Goal: Task Accomplishment & Management: Manage account settings

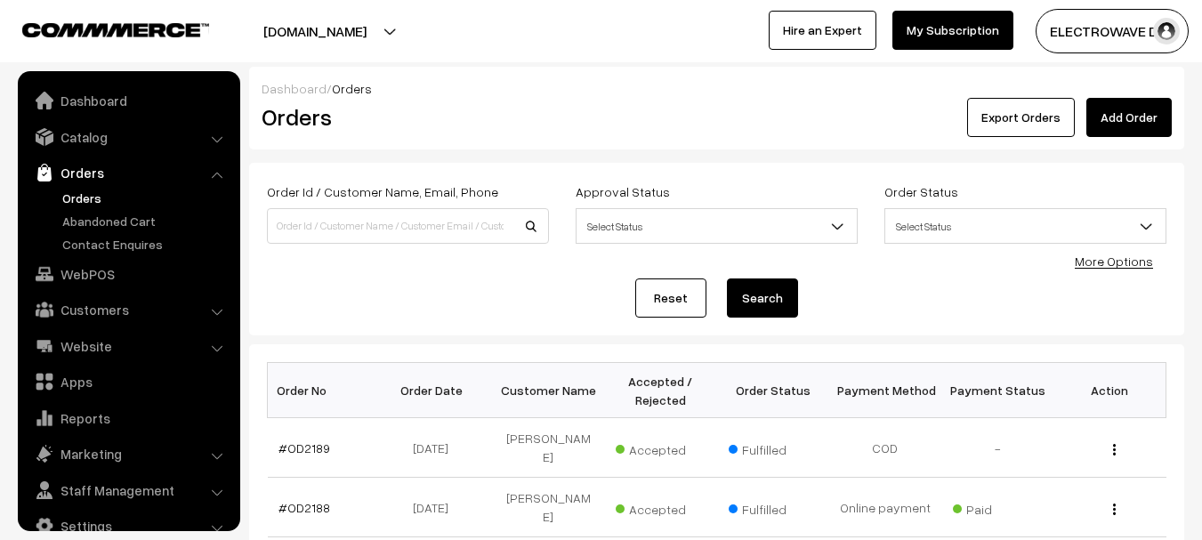
scroll to position [28, 0]
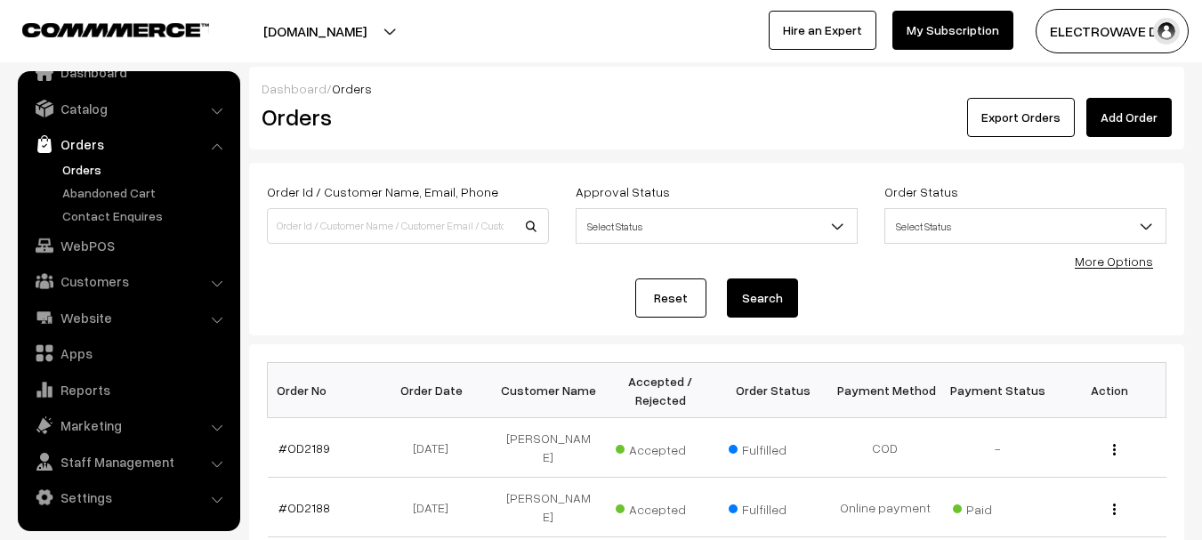
click at [85, 173] on link "Orders" at bounding box center [146, 169] width 176 height 19
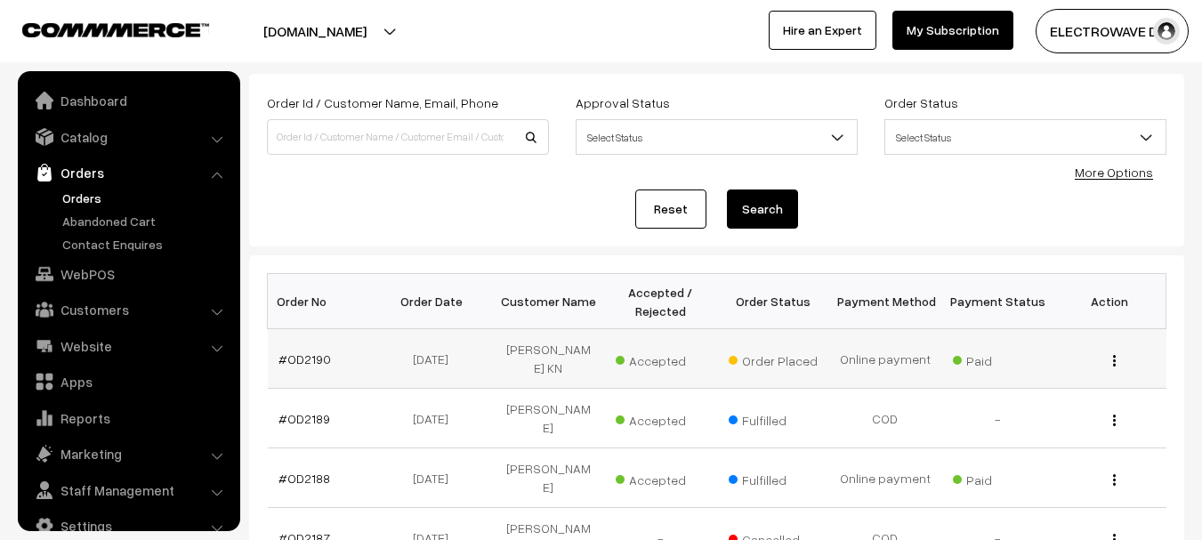
scroll to position [28, 0]
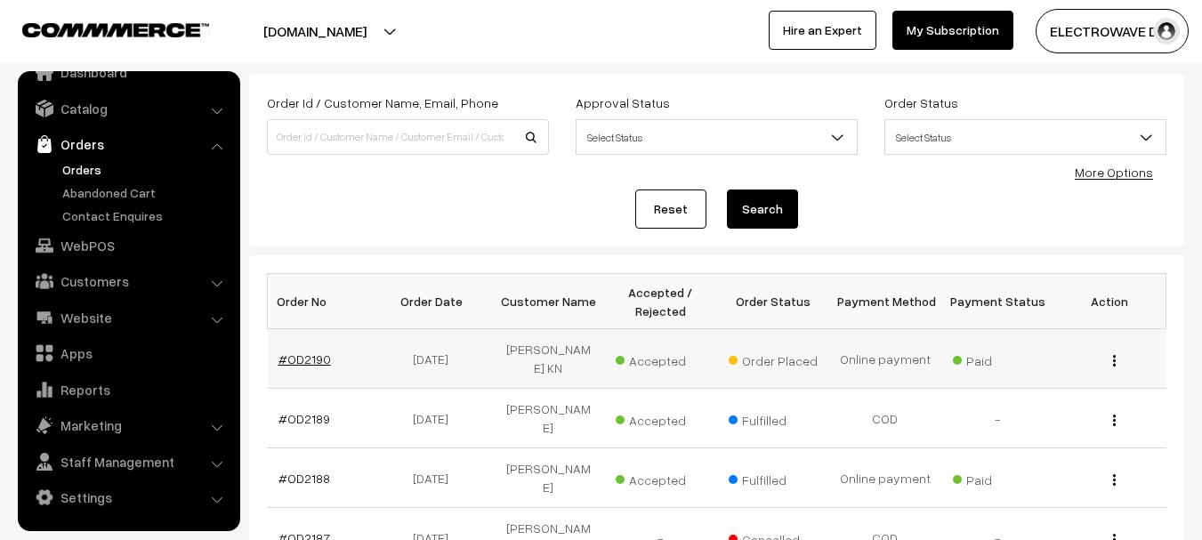
click at [294, 358] on link "#OD2190" at bounding box center [305, 358] width 53 height 15
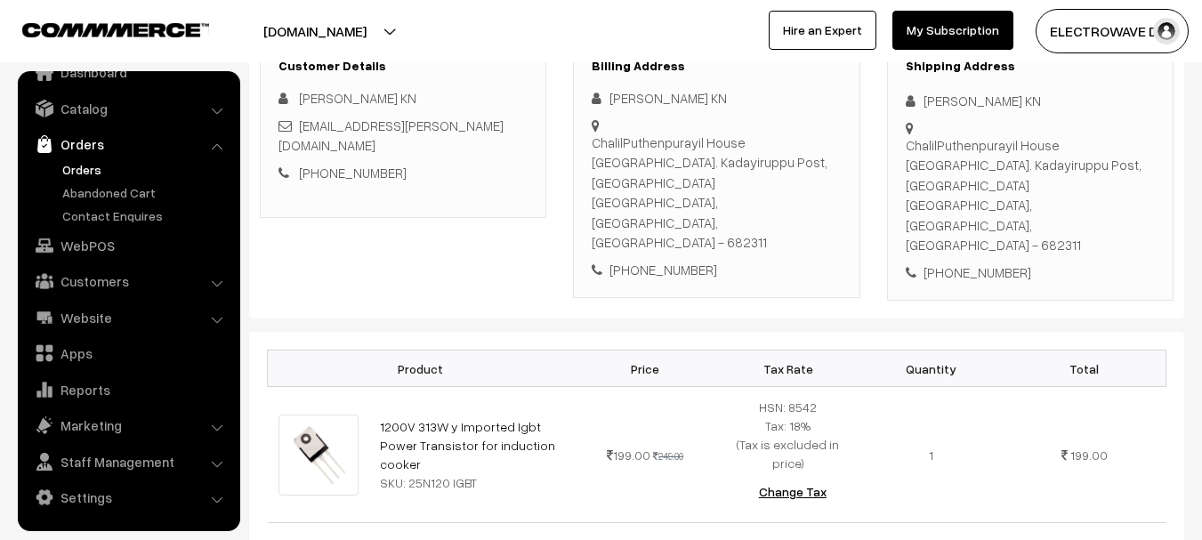
scroll to position [89, 0]
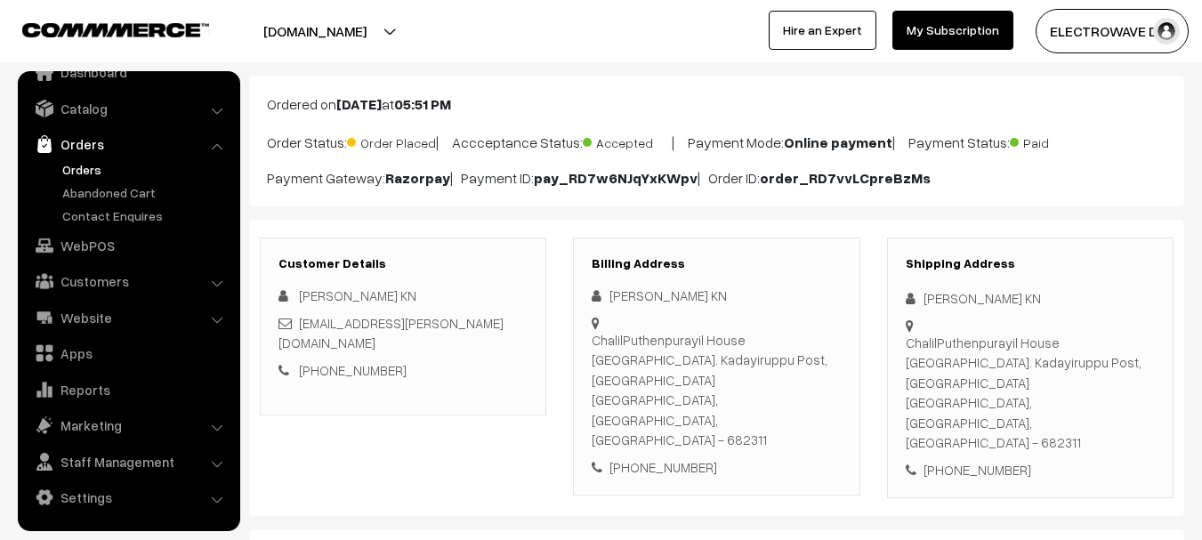
click at [1077, 386] on div "ChalilPuthenpurayil House Pulinchode. Kadayiruppu Post, ChalilAlila Road ERNAKU…" at bounding box center [1030, 393] width 249 height 120
copy div "682311"
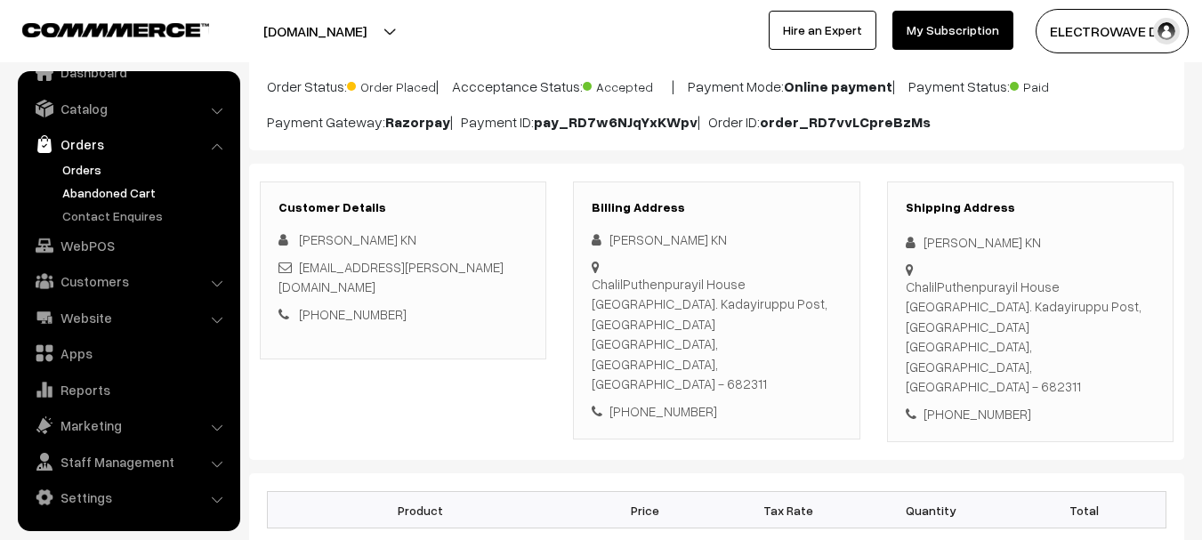
scroll to position [0, 0]
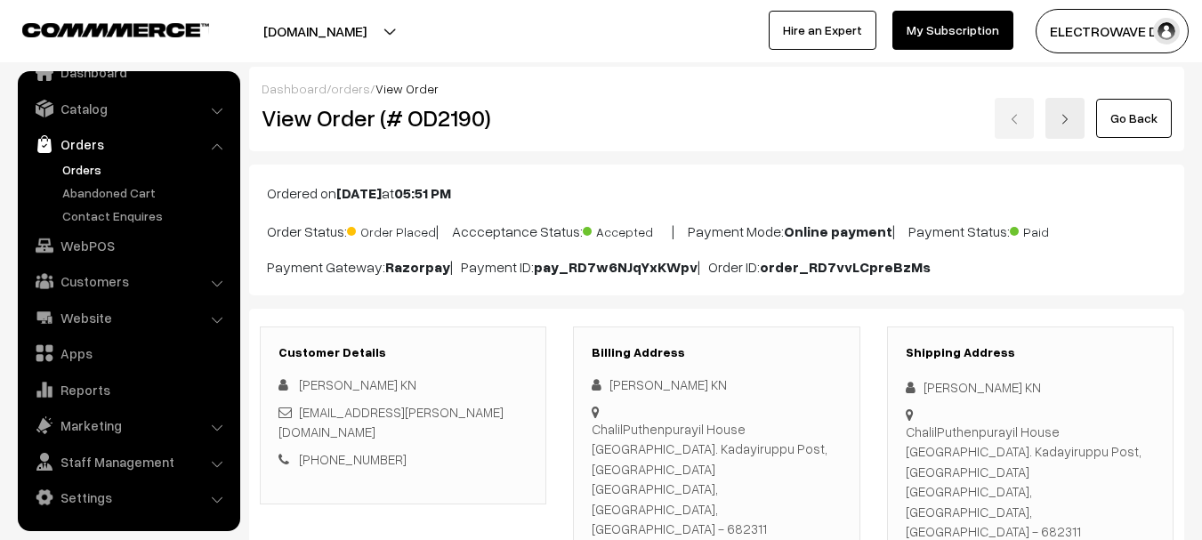
click at [66, 156] on link "Orders" at bounding box center [128, 144] width 212 height 32
click at [75, 168] on link "Orders" at bounding box center [146, 169] width 176 height 19
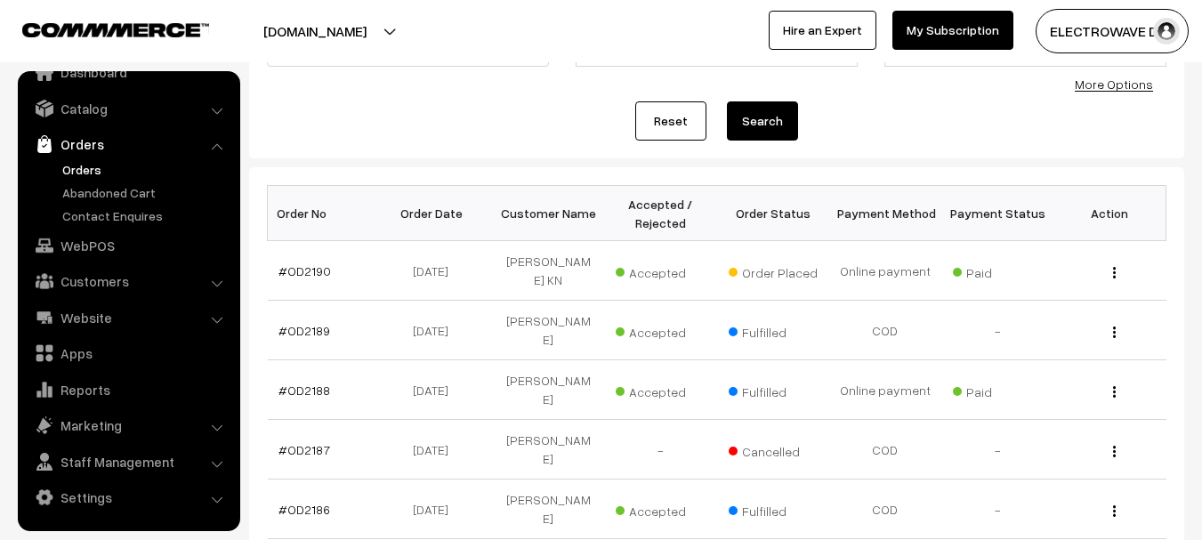
scroll to position [178, 0]
click at [79, 174] on link "Orders" at bounding box center [146, 169] width 176 height 19
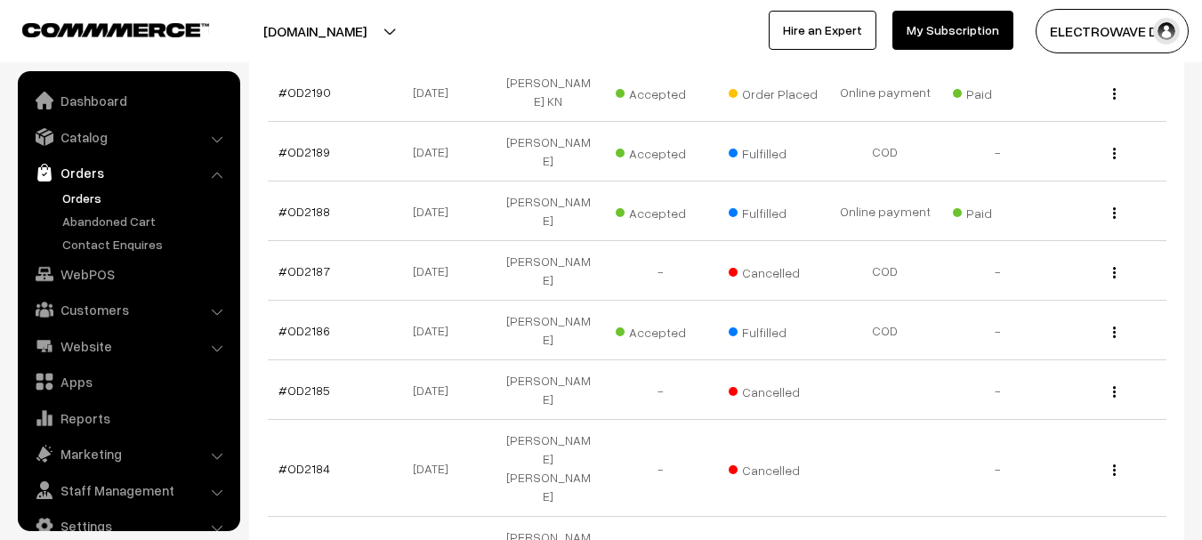
scroll to position [28, 0]
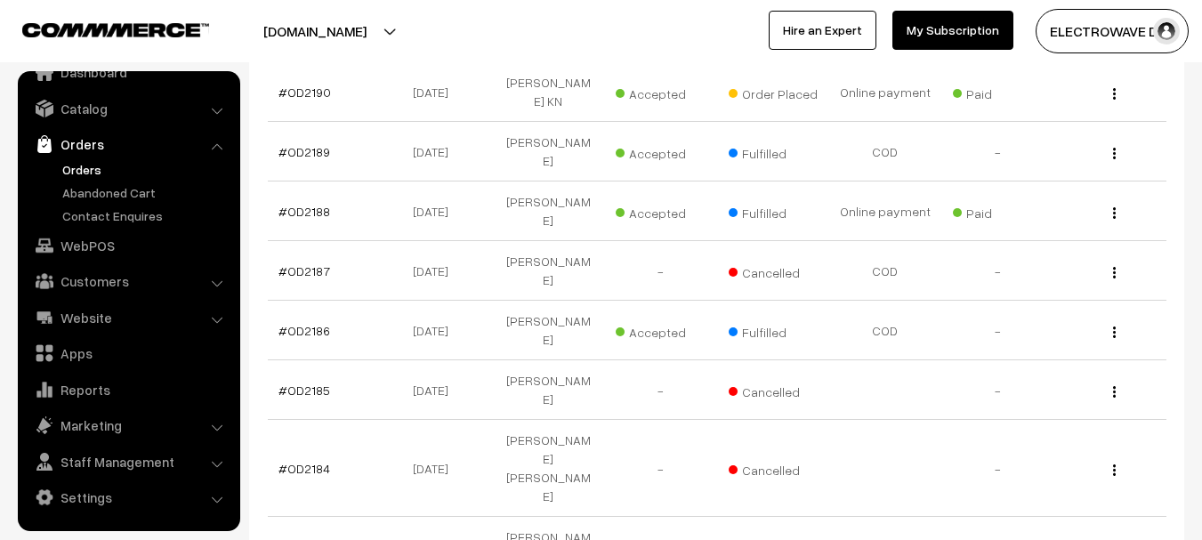
click at [358, 44] on button "[DOMAIN_NAME]" at bounding box center [315, 31] width 228 height 44
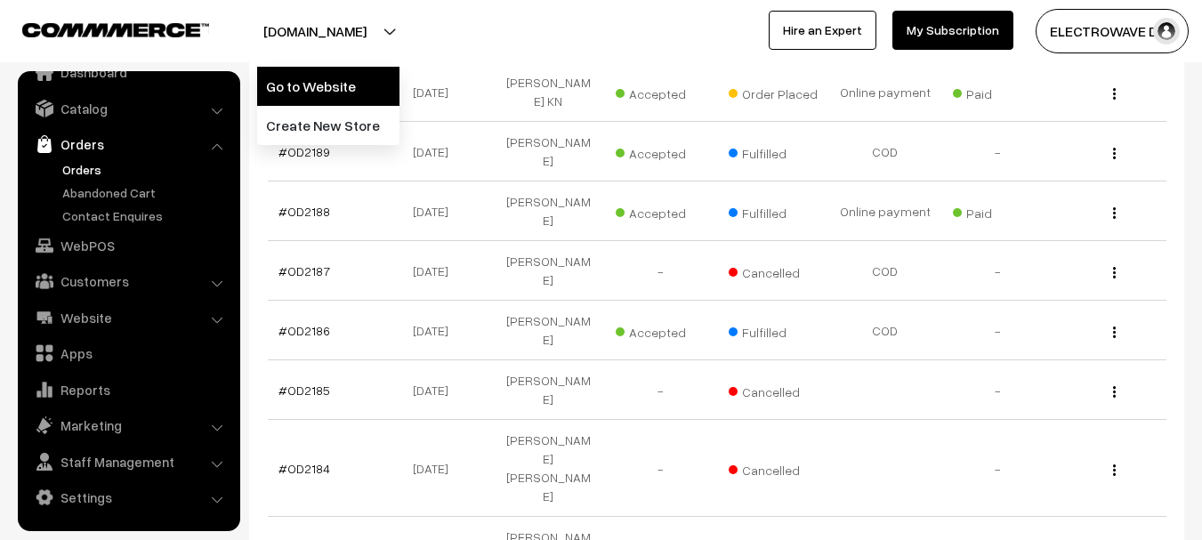
click at [344, 78] on link "Go to Website" at bounding box center [328, 86] width 142 height 39
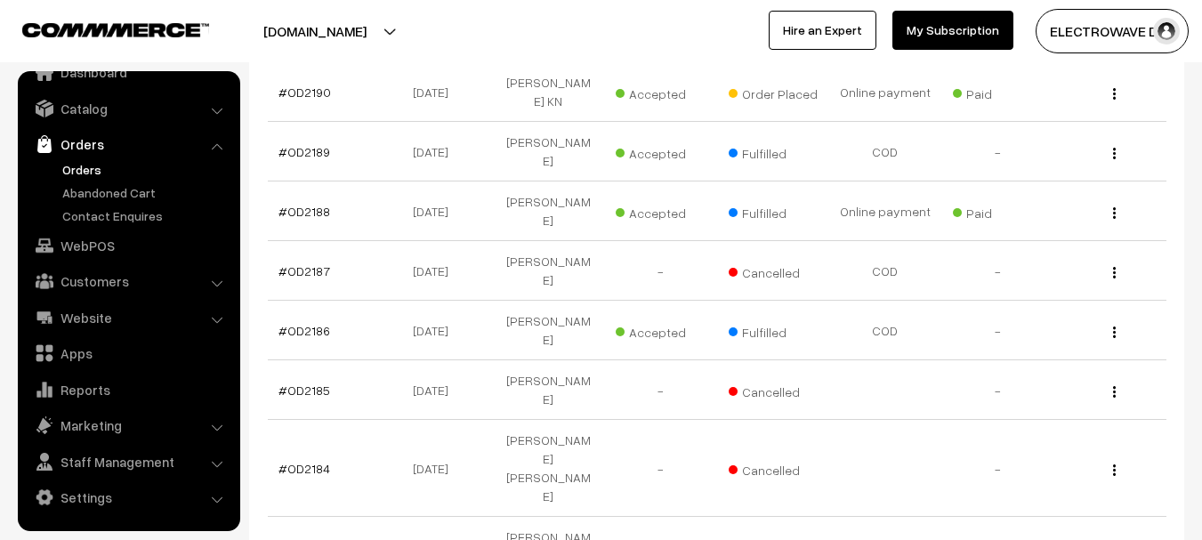
click at [69, 175] on link "Orders" at bounding box center [146, 169] width 176 height 19
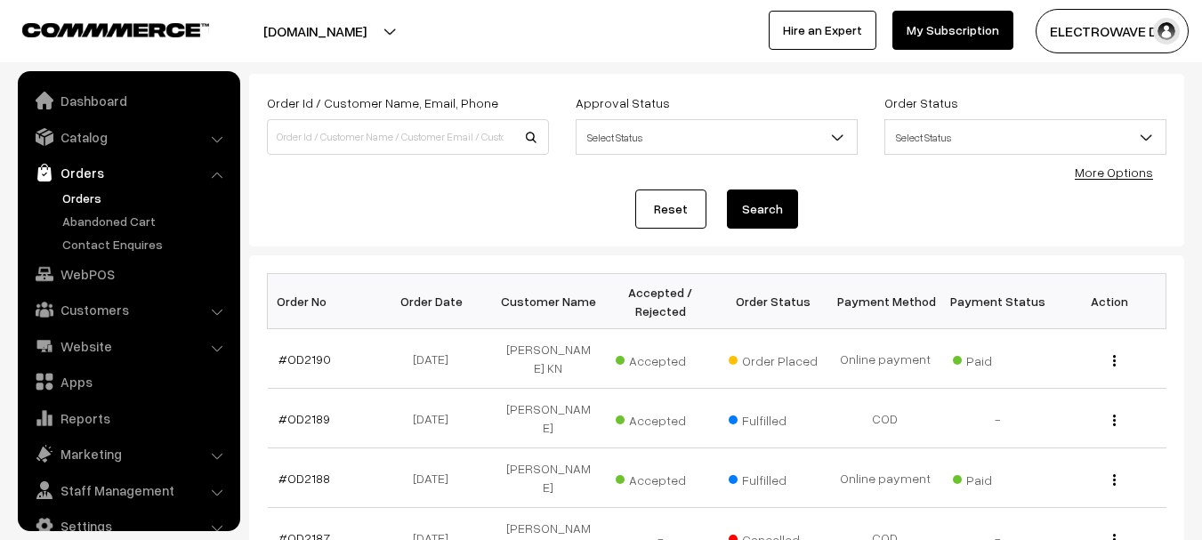
scroll to position [28, 0]
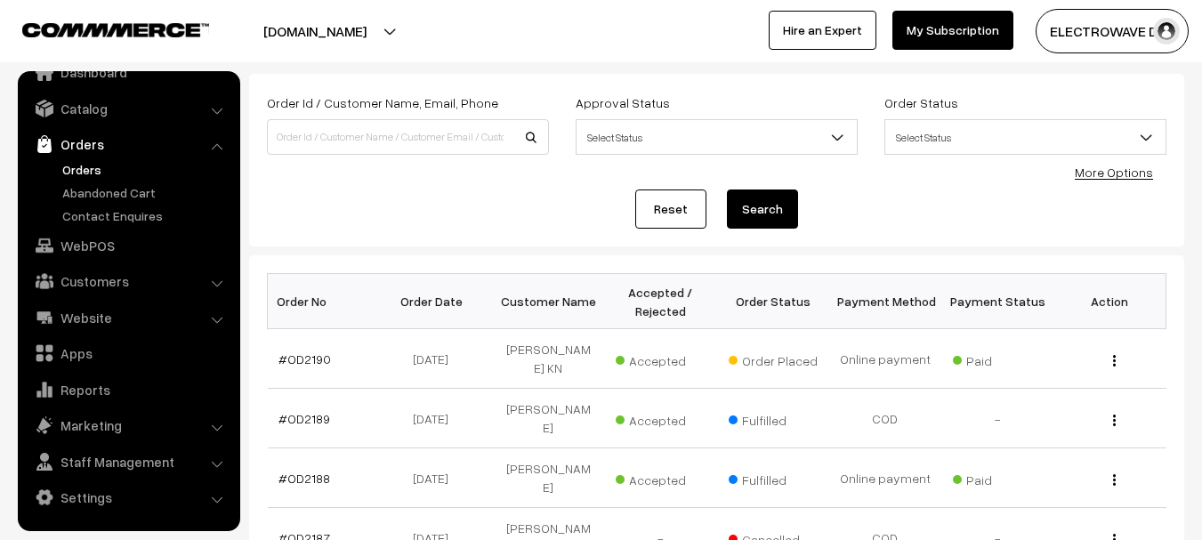
click at [82, 163] on link "Orders" at bounding box center [146, 169] width 176 height 19
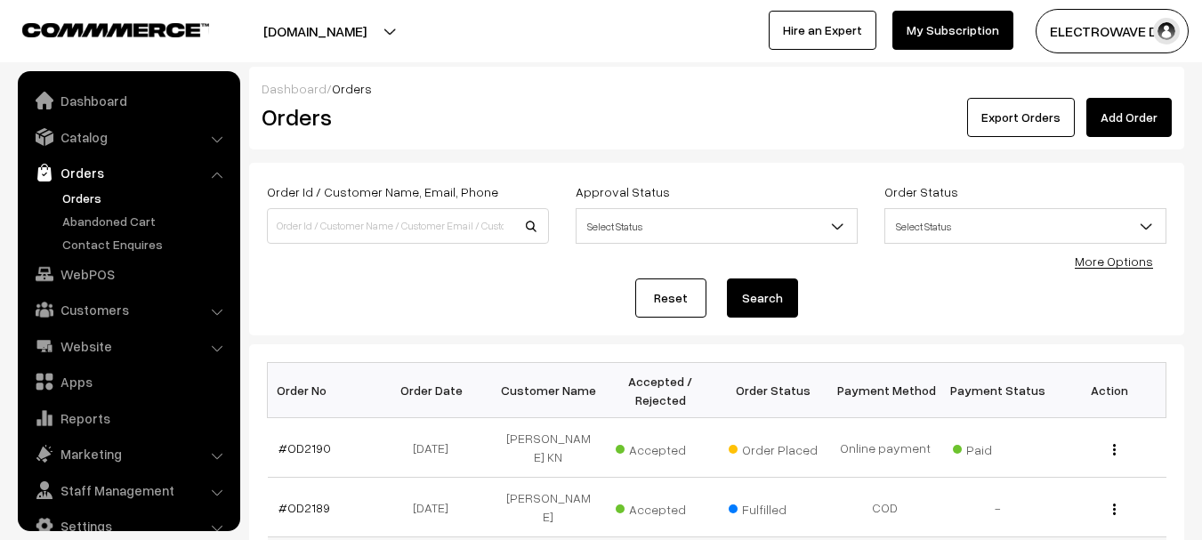
scroll to position [28, 0]
